Goal: Information Seeking & Learning: Learn about a topic

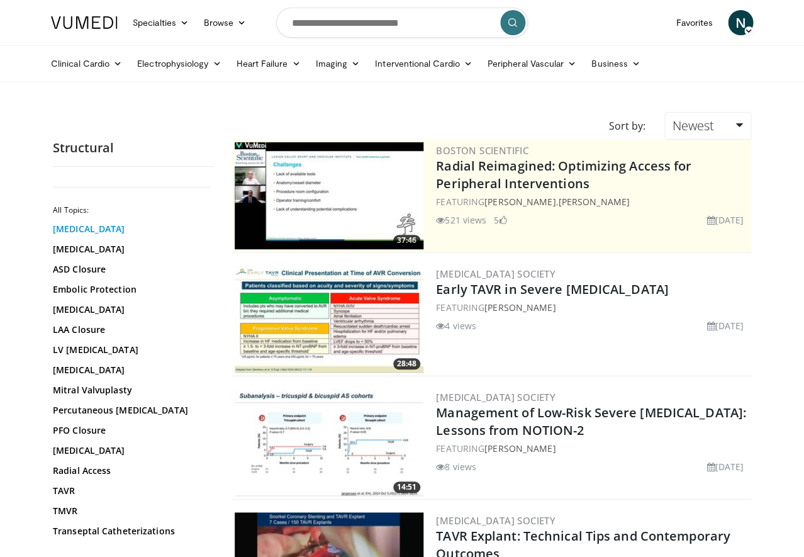
click at [116, 225] on link "Aortic Regurgitation" at bounding box center [130, 229] width 154 height 13
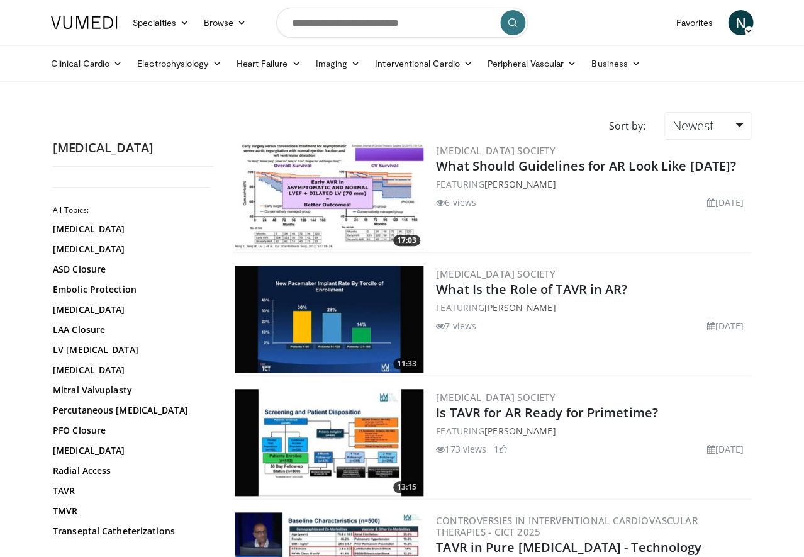
click at [310, 345] on img at bounding box center [329, 319] width 189 height 107
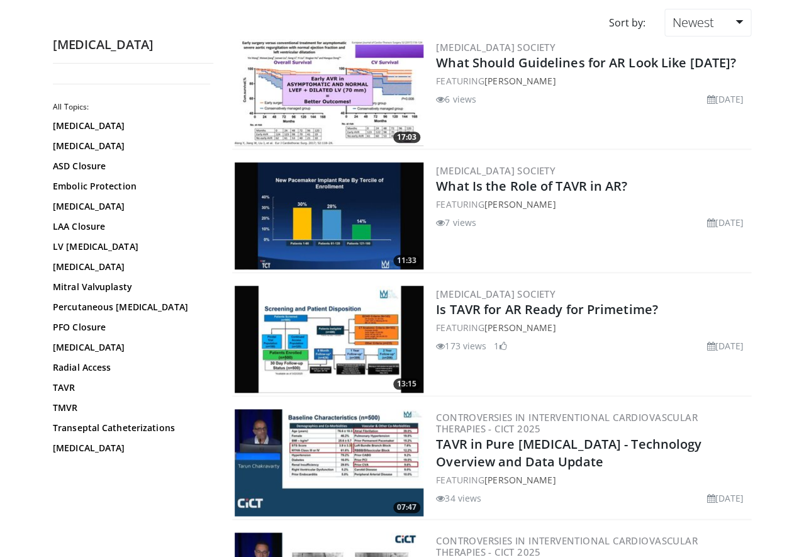
scroll to position [104, 0]
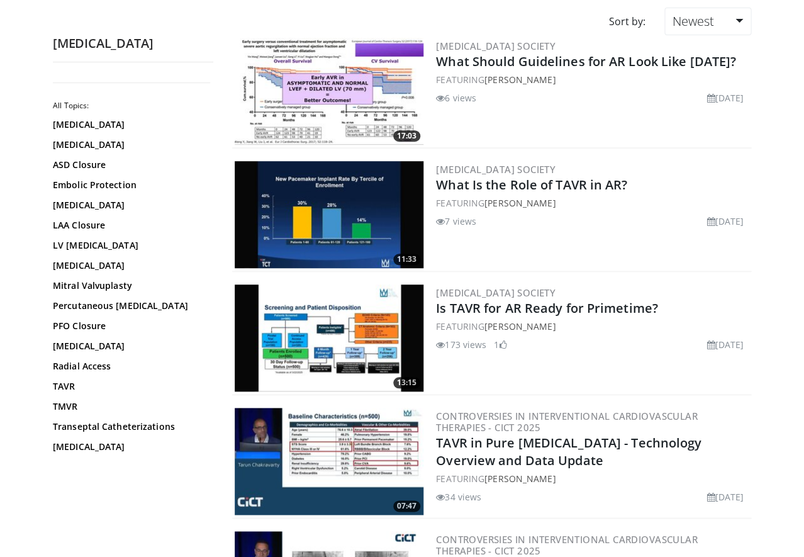
click at [376, 326] on img at bounding box center [329, 337] width 189 height 107
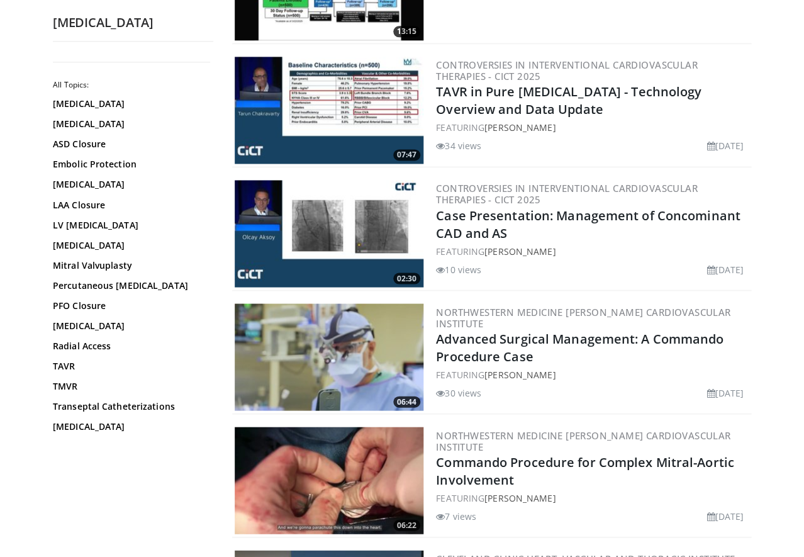
scroll to position [456, 0]
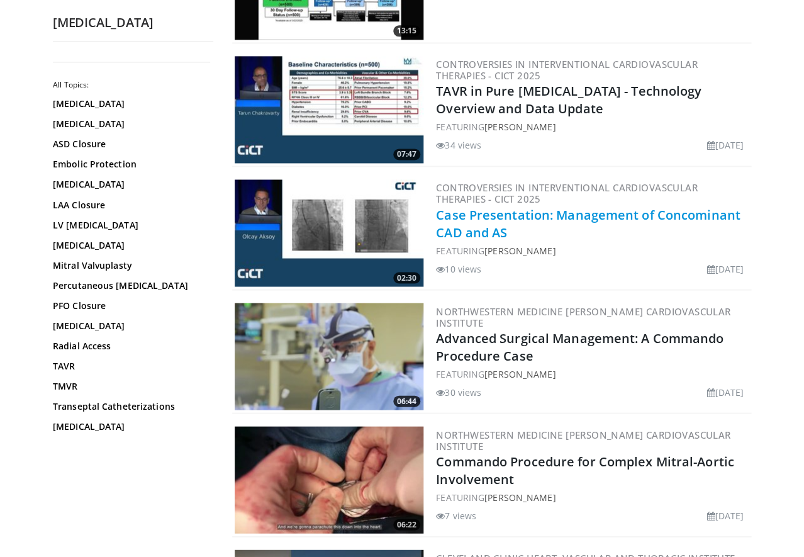
click at [504, 211] on link "Case Presentation: Management of Concominant CAD and AS" at bounding box center [588, 223] width 304 height 35
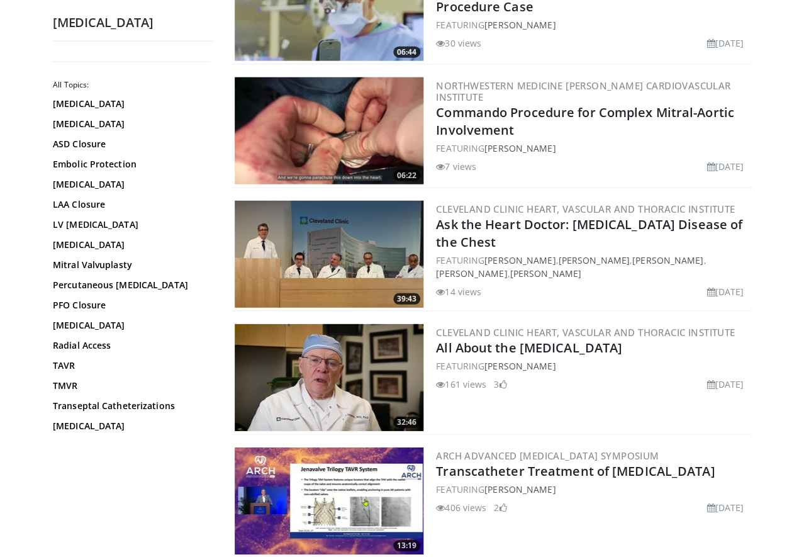
scroll to position [805, 0]
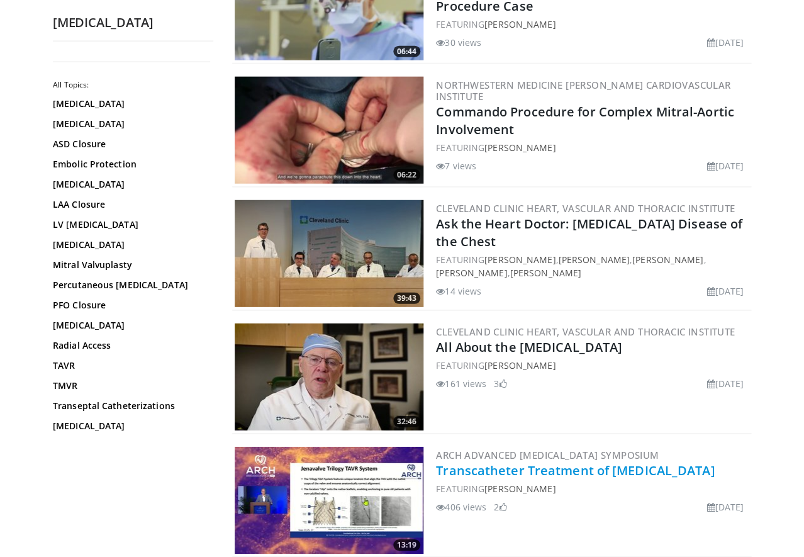
click at [488, 468] on link "Transcatheter Treatment of Aortic Regurgitation" at bounding box center [575, 470] width 279 height 17
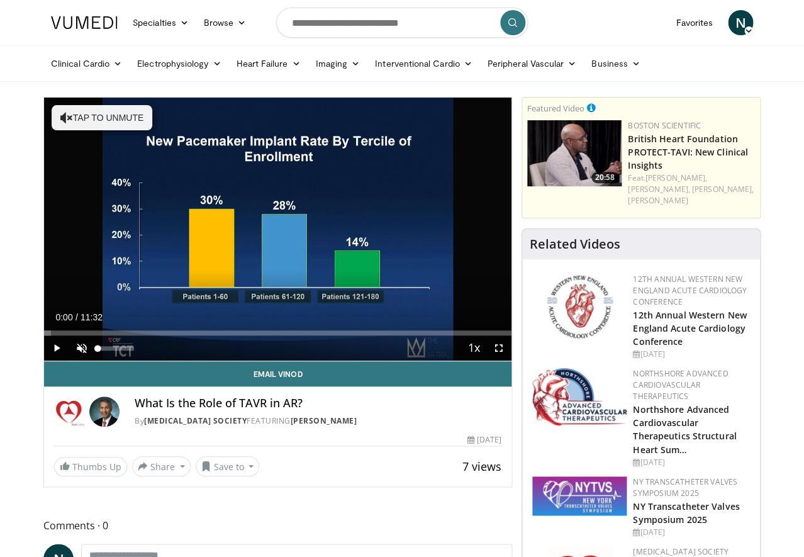
click at [79, 340] on span "Video Player" at bounding box center [81, 347] width 25 height 25
click at [503, 354] on span "Video Player" at bounding box center [498, 347] width 25 height 25
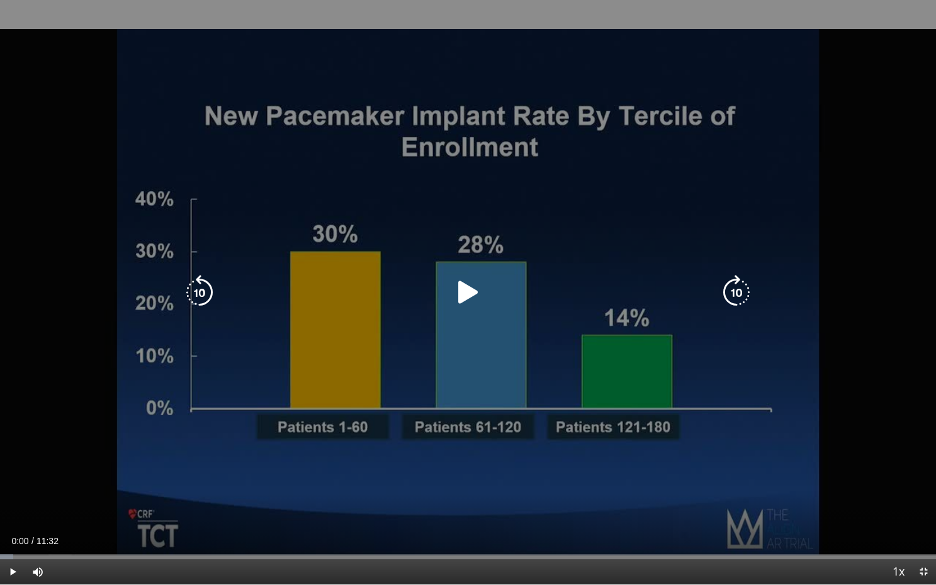
click at [469, 289] on icon "Video Player" at bounding box center [468, 292] width 35 height 35
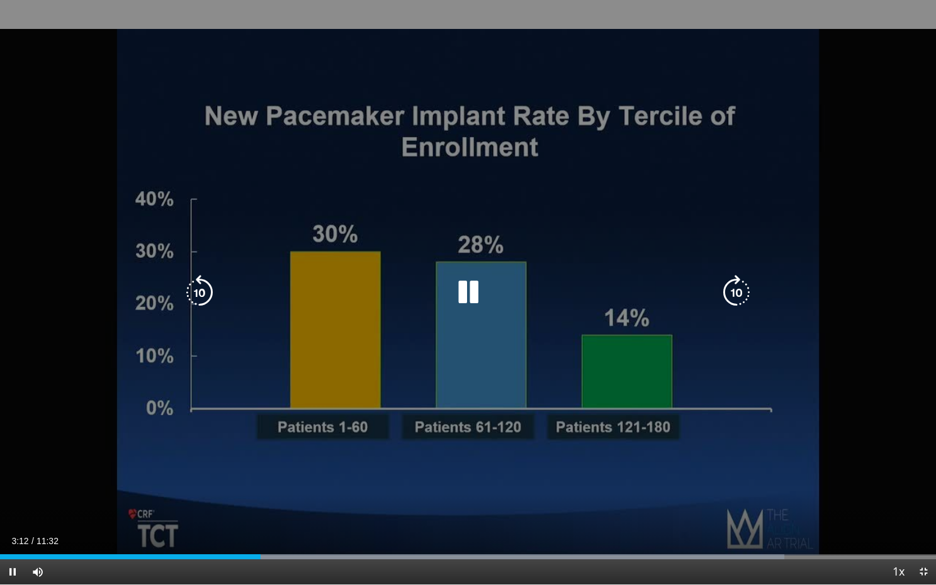
click at [469, 289] on icon "Video Player" at bounding box center [468, 292] width 35 height 35
click at [469, 287] on icon "Video Player" at bounding box center [468, 292] width 35 height 35
click at [469, 286] on icon "Video Player" at bounding box center [468, 292] width 35 height 35
click at [469, 283] on icon "Video Player" at bounding box center [468, 292] width 35 height 35
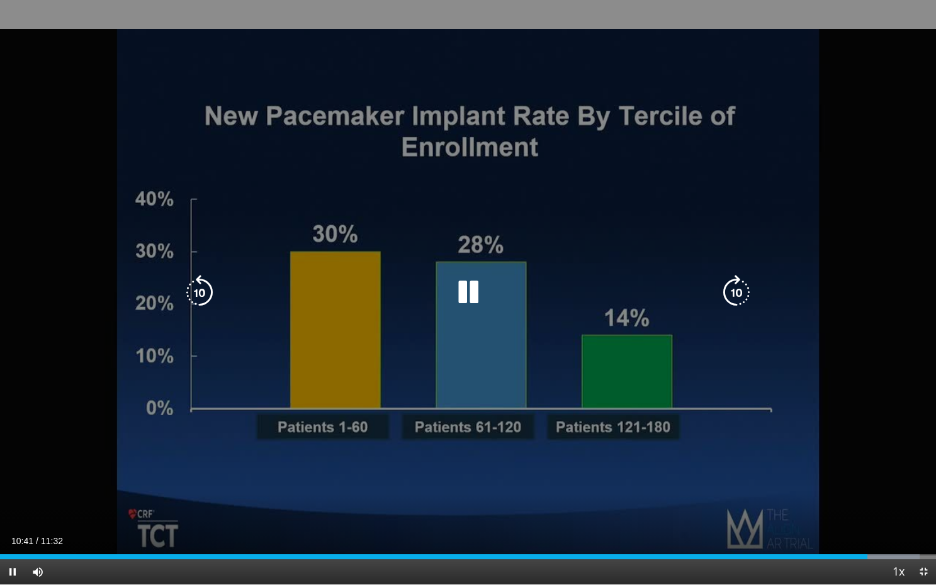
click at [469, 283] on icon "Video Player" at bounding box center [468, 292] width 35 height 35
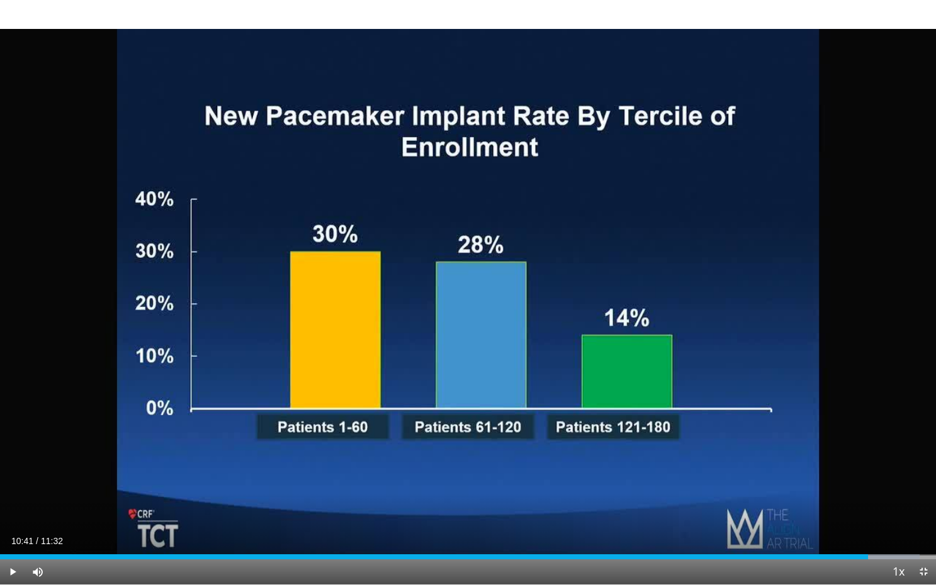
click at [12, 556] on span "Video Player" at bounding box center [12, 571] width 25 height 25
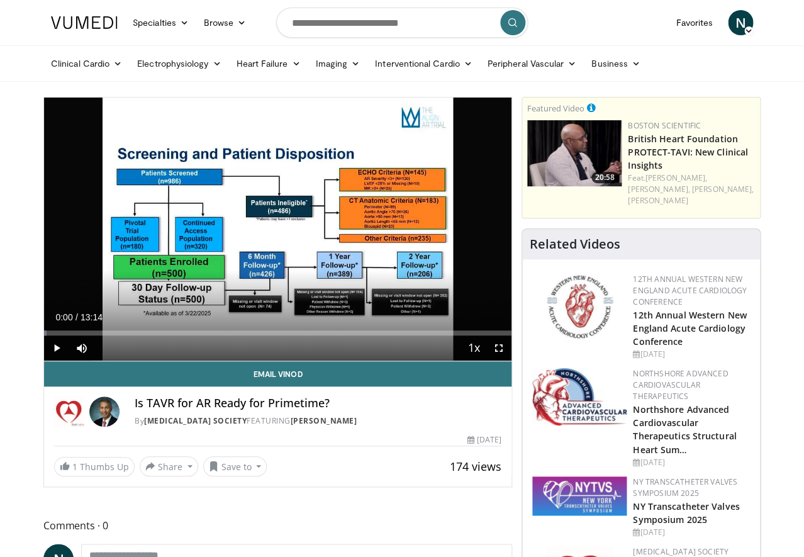
click at [55, 348] on span "Video Player" at bounding box center [56, 347] width 25 height 25
click at [500, 348] on span "Video Player" at bounding box center [498, 347] width 25 height 25
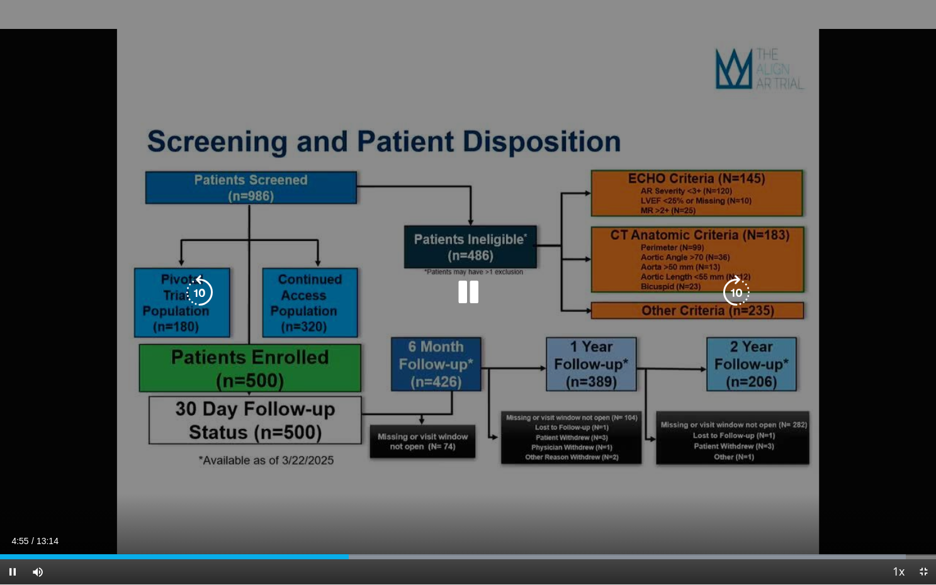
click at [804, 391] on div "10 seconds Tap to unmute" at bounding box center [468, 292] width 936 height 585
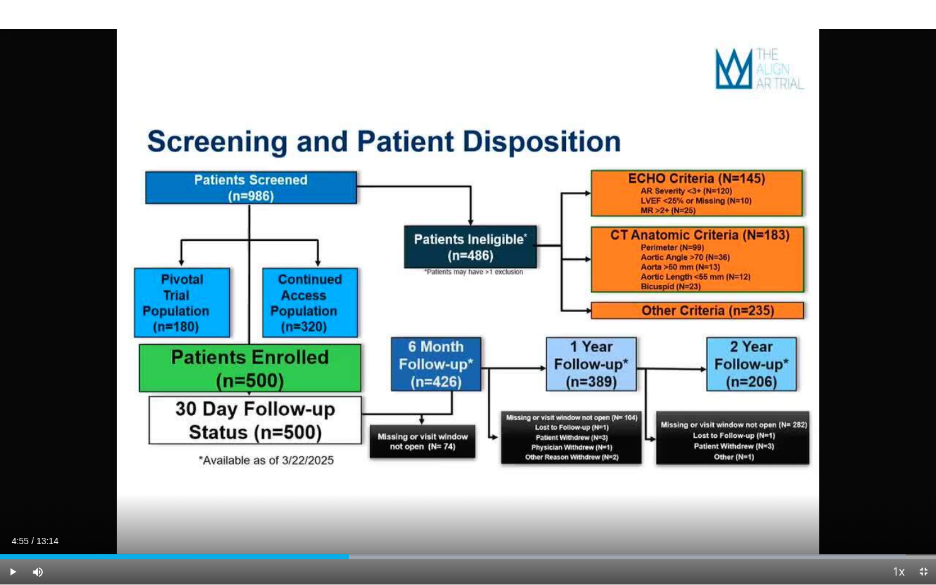
click at [804, 391] on div "10 seconds Tap to unmute" at bounding box center [468, 292] width 936 height 585
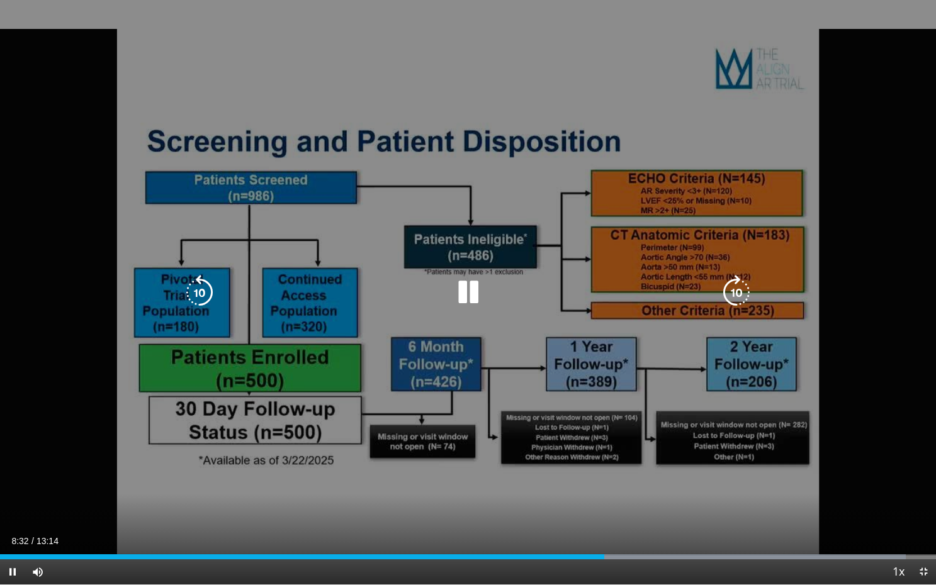
drag, startPoint x: 818, startPoint y: 0, endPoint x: 881, endPoint y: 88, distance: 108.3
click at [804, 88] on div "10 seconds Tap to unmute" at bounding box center [468, 292] width 936 height 585
click at [804, 79] on div "10 seconds Tap to unmute" at bounding box center [468, 292] width 936 height 585
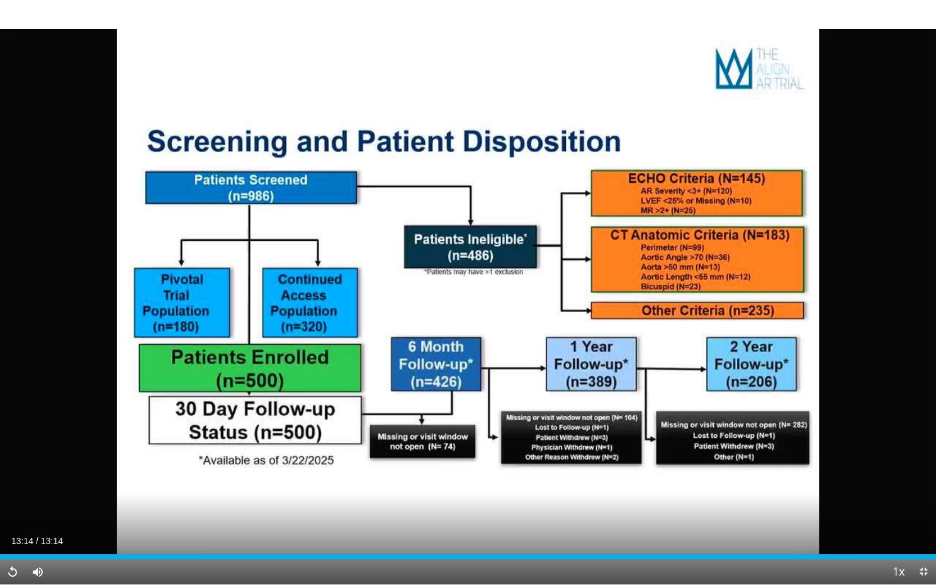
click at [804, 556] on span "Video Player" at bounding box center [923, 571] width 25 height 25
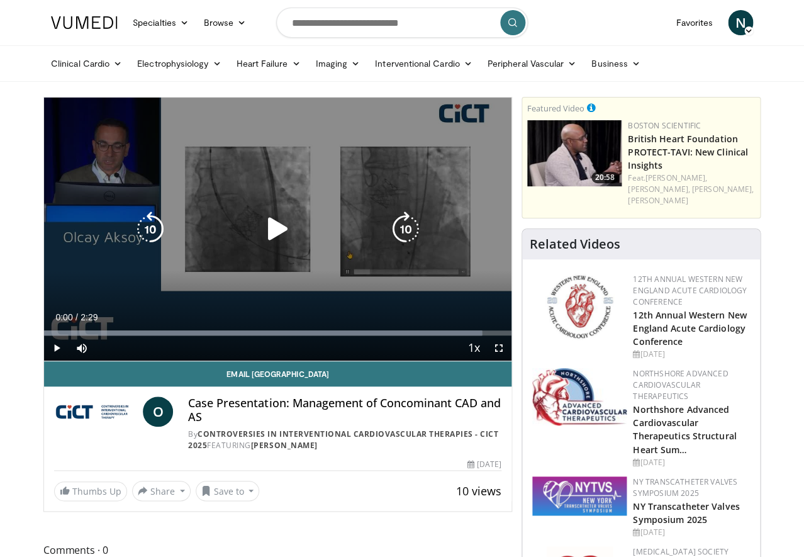
click at [231, 233] on div "Video Player" at bounding box center [278, 228] width 281 height 25
click at [278, 228] on icon "Video Player" at bounding box center [277, 228] width 35 height 35
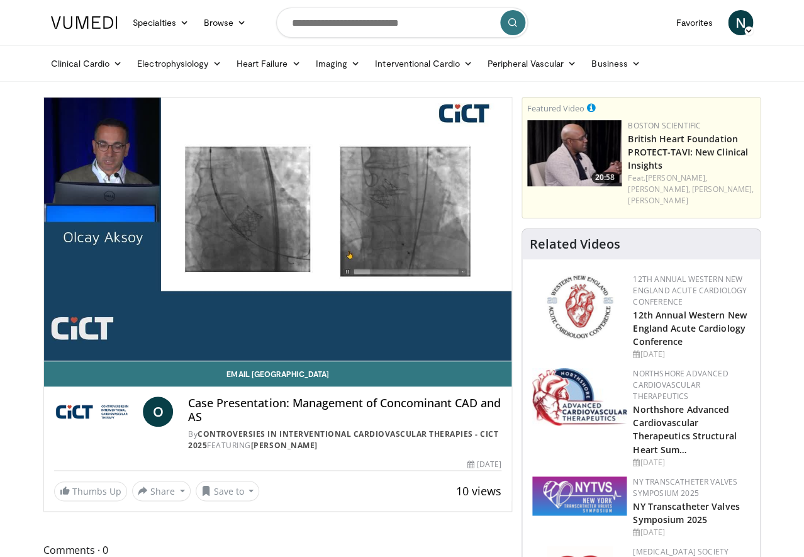
click at [274, 224] on div "10 seconds Tap to unmute" at bounding box center [278, 229] width 468 height 263
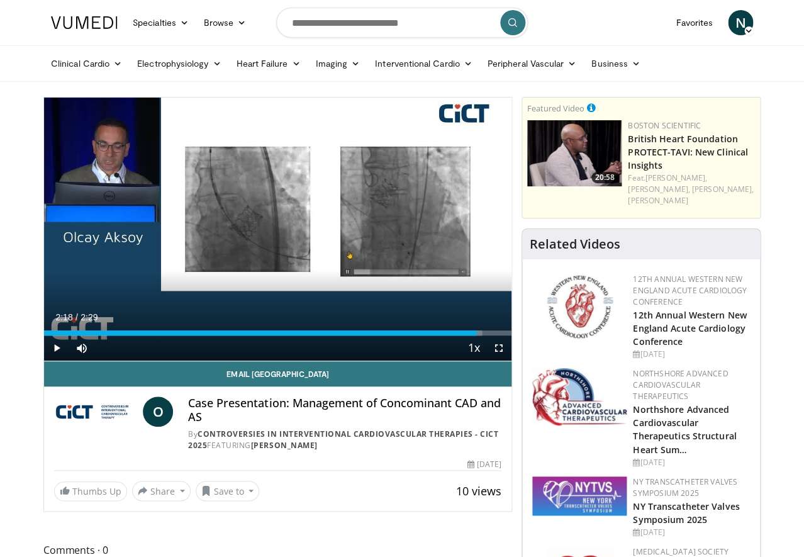
click at [274, 224] on div "10 seconds Tap to unmute" at bounding box center [278, 229] width 468 height 263
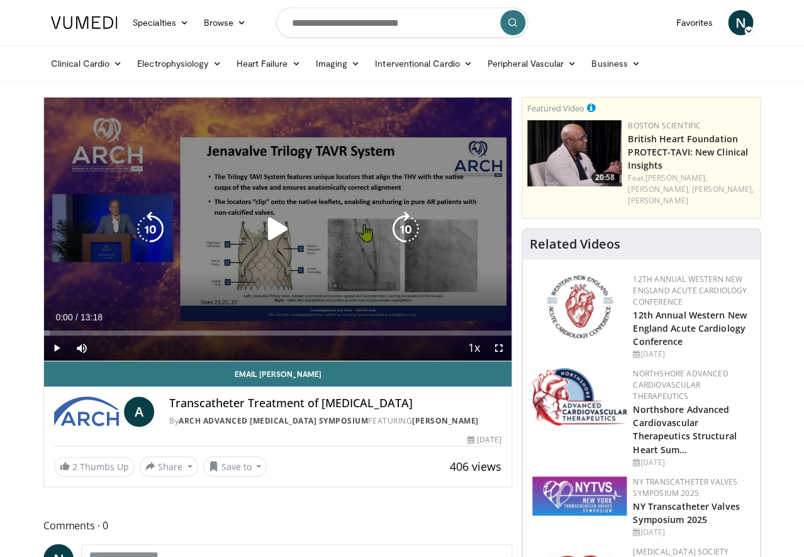
click at [270, 230] on icon "Video Player" at bounding box center [277, 228] width 35 height 35
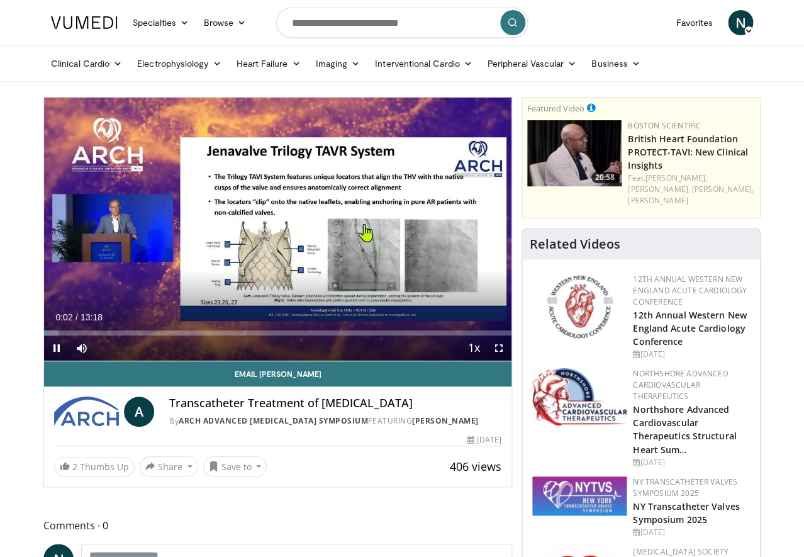
click at [498, 342] on span "Video Player" at bounding box center [498, 347] width 25 height 25
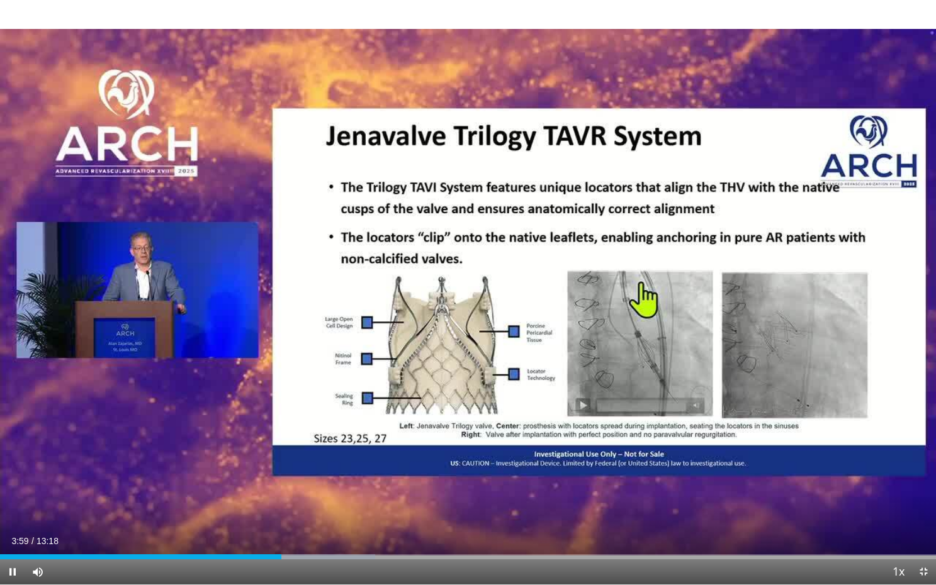
click at [804, 556] on span "Video Player" at bounding box center [923, 571] width 25 height 25
